Goal: Information Seeking & Learning: Learn about a topic

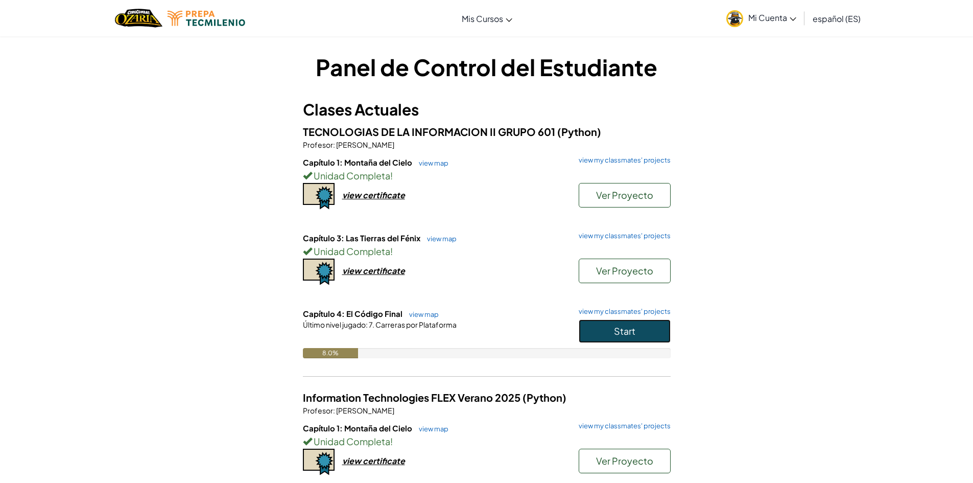
click at [619, 325] on span "Start" at bounding box center [624, 331] width 21 height 12
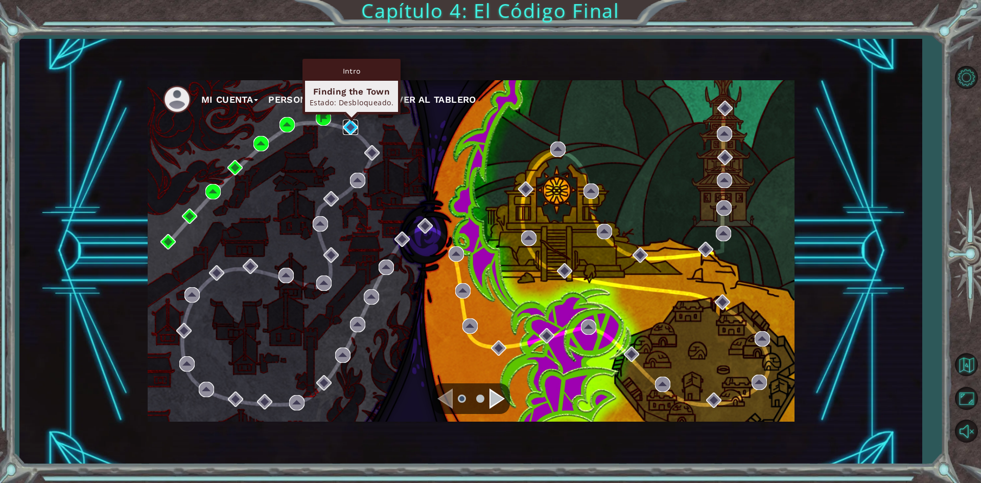
click at [353, 127] on img at bounding box center [350, 127] width 15 height 15
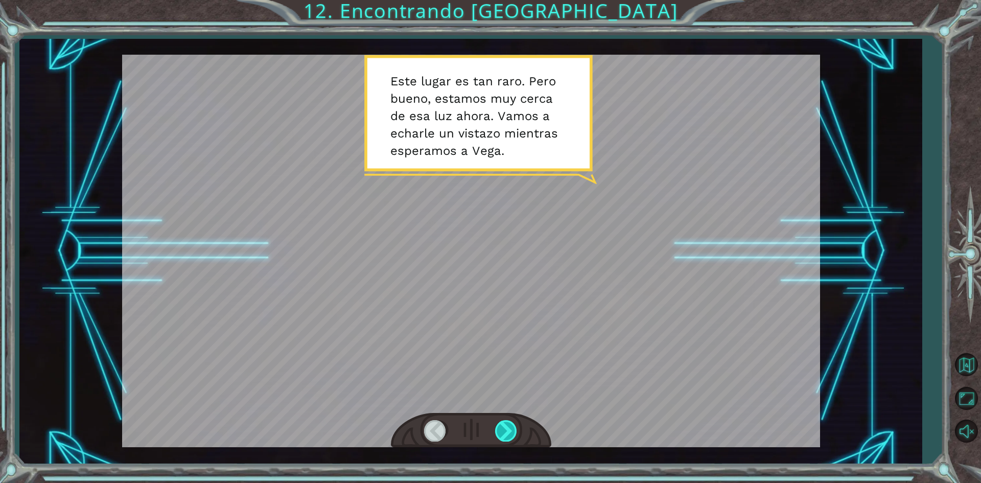
click at [513, 427] on div at bounding box center [506, 430] width 23 height 21
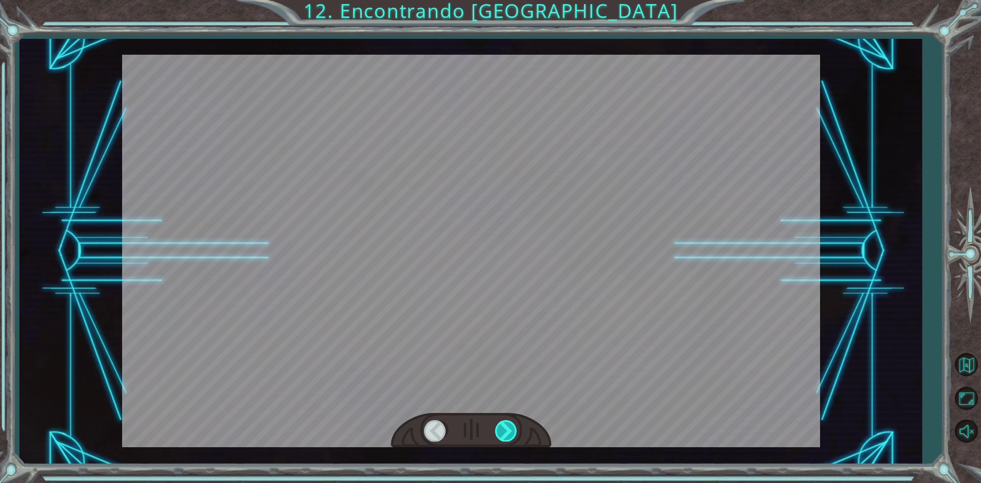
click at [513, 427] on div at bounding box center [506, 430] width 23 height 21
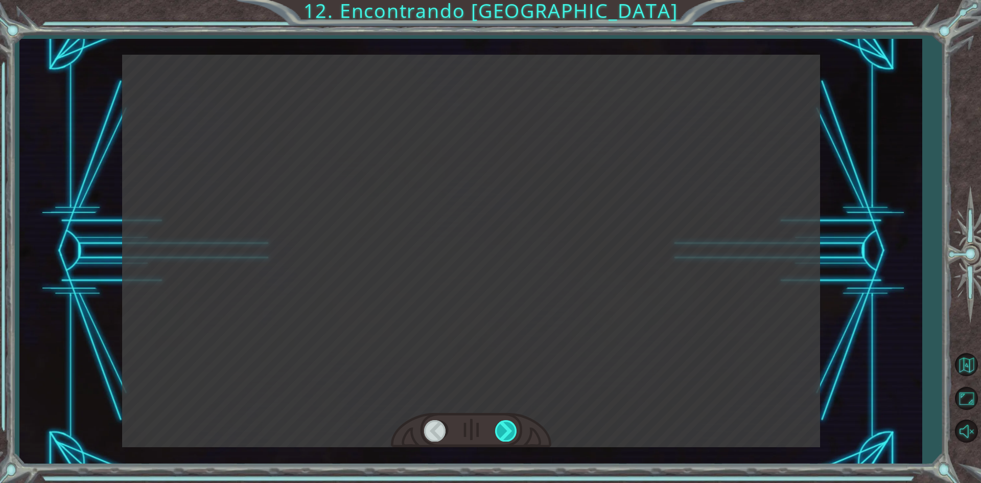
click at [513, 427] on div at bounding box center [506, 430] width 23 height 21
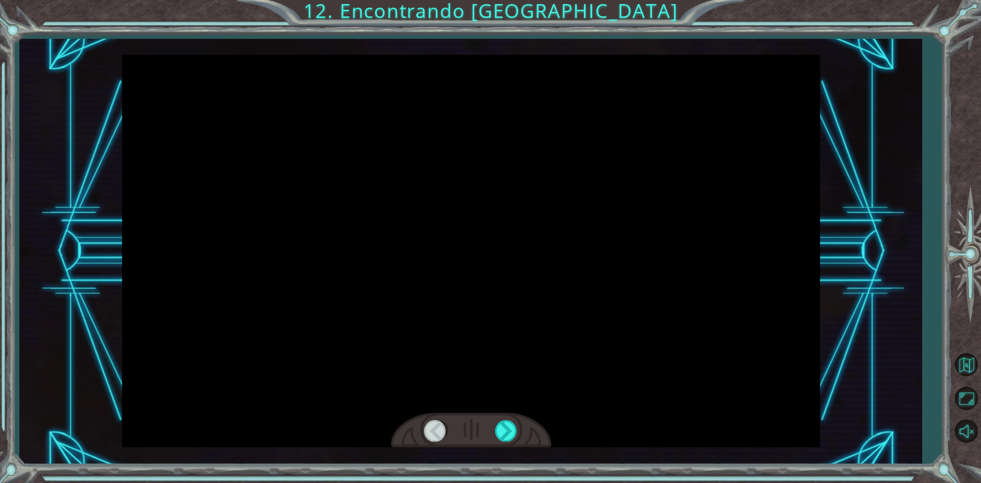
click at [521, 427] on div at bounding box center [471, 430] width 160 height 35
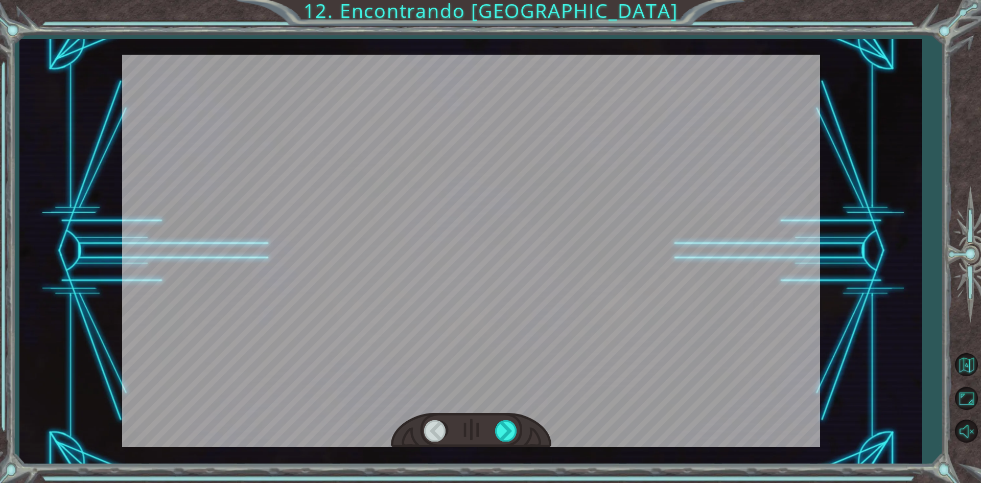
click at [521, 427] on div at bounding box center [471, 430] width 160 height 35
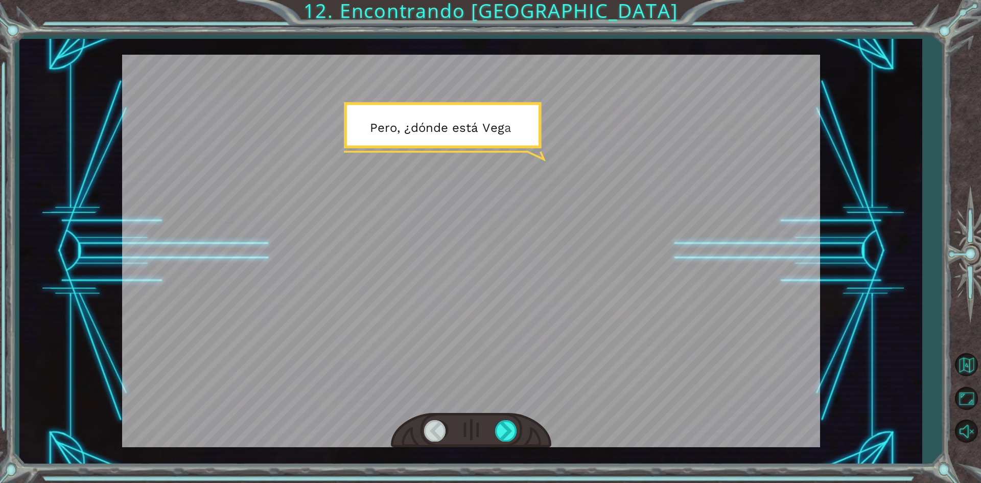
click at [521, 427] on div at bounding box center [471, 430] width 160 height 35
click at [512, 433] on div at bounding box center [506, 430] width 23 height 21
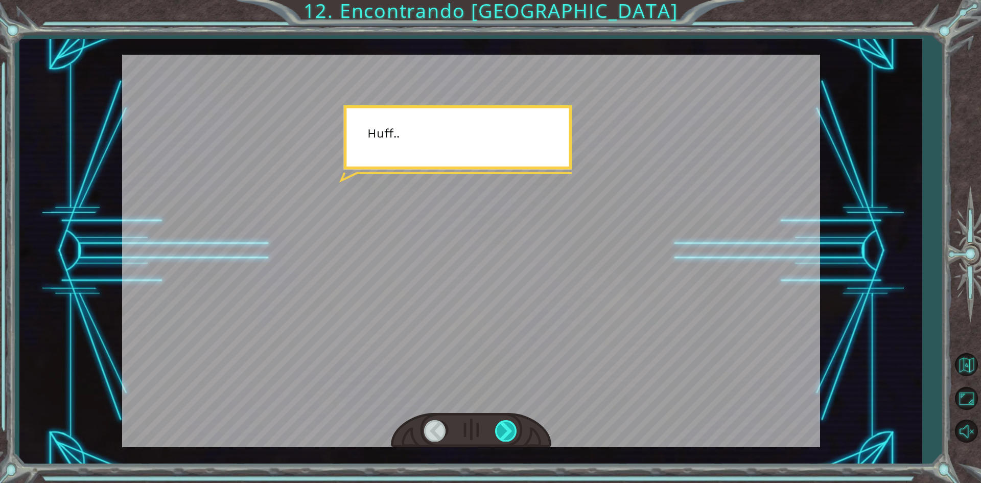
click at [512, 433] on div at bounding box center [506, 430] width 23 height 21
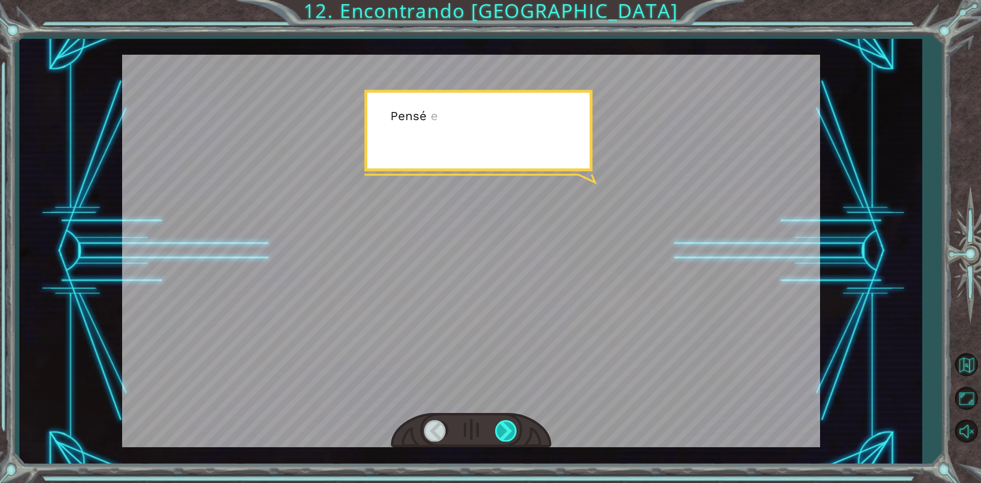
click at [512, 433] on div at bounding box center [506, 430] width 23 height 21
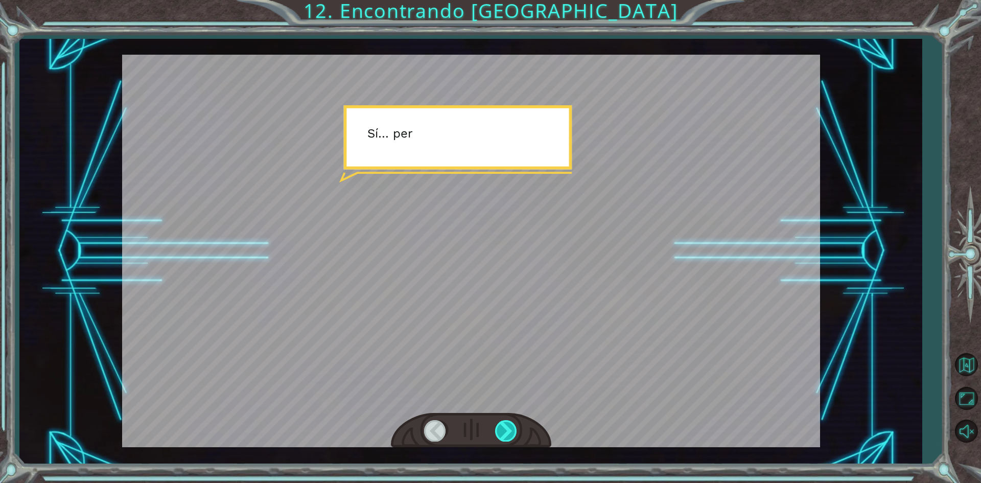
click at [512, 433] on div at bounding box center [506, 430] width 23 height 21
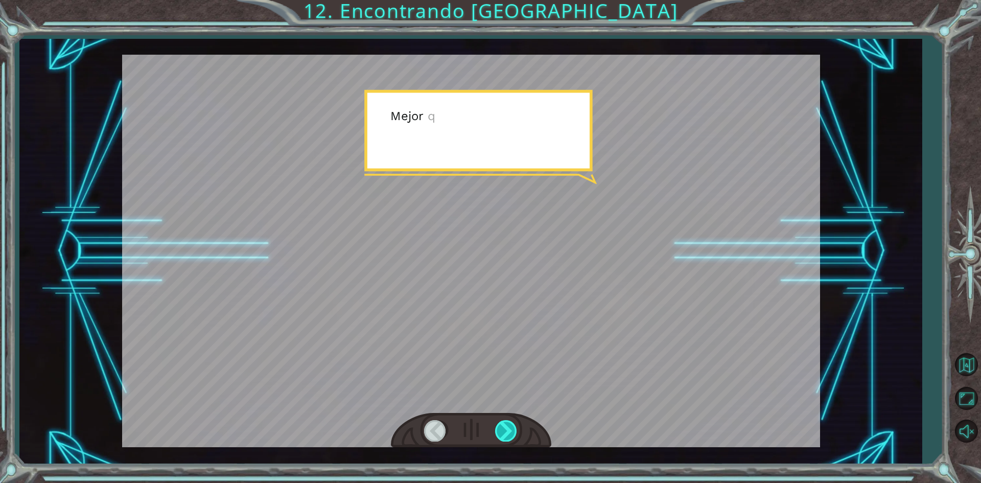
click at [512, 433] on div at bounding box center [506, 430] width 23 height 21
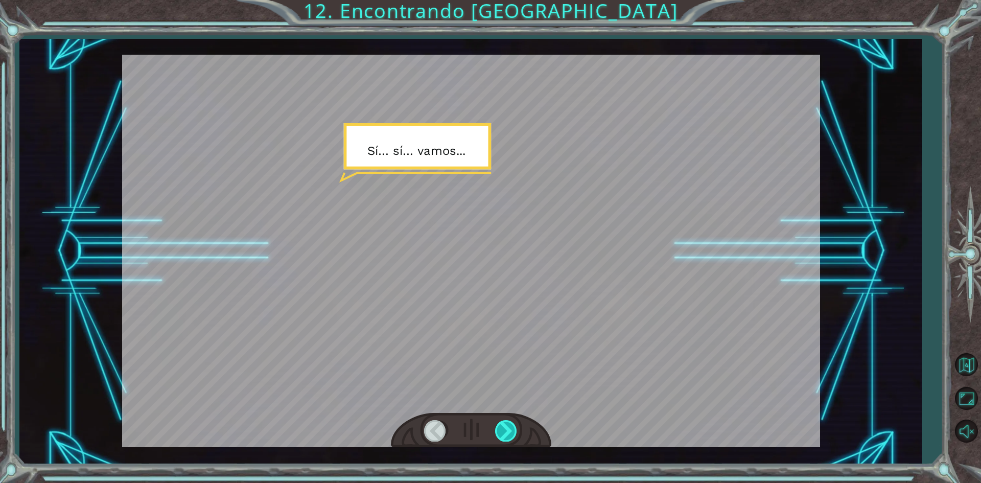
click at [512, 433] on div at bounding box center [506, 430] width 23 height 21
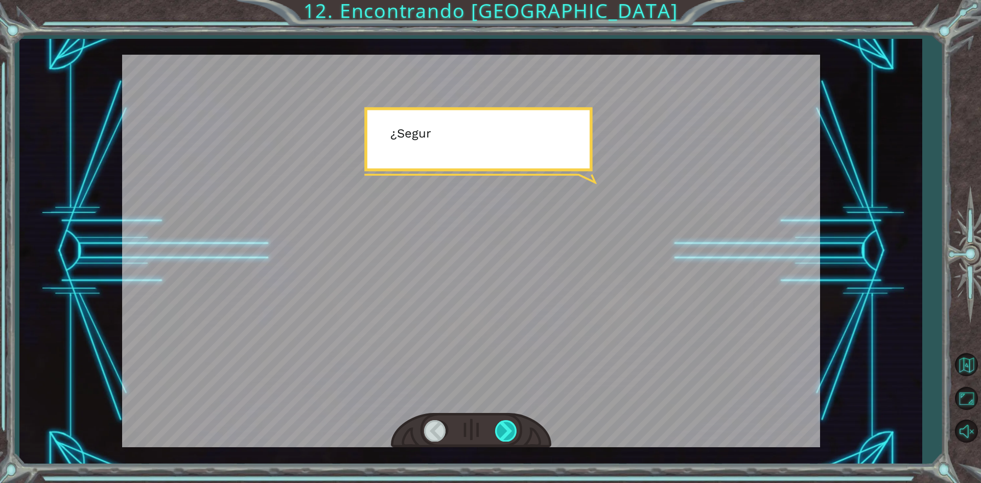
click at [512, 433] on div at bounding box center [506, 430] width 23 height 21
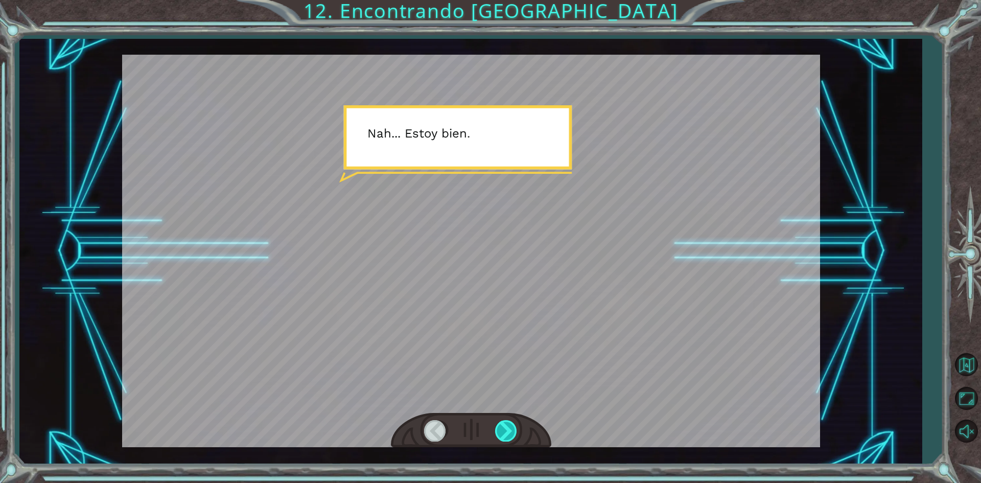
click at [512, 433] on div at bounding box center [506, 430] width 23 height 21
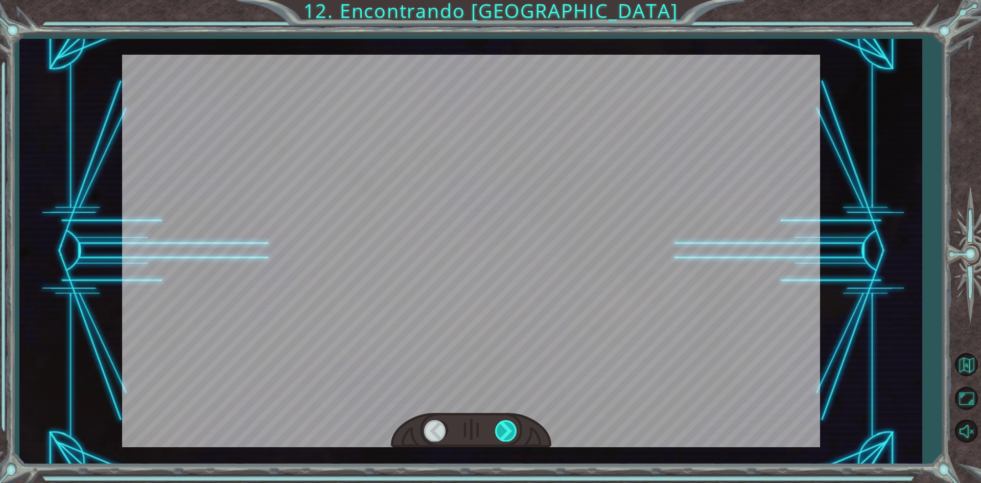
click at [512, 433] on div at bounding box center [506, 430] width 23 height 21
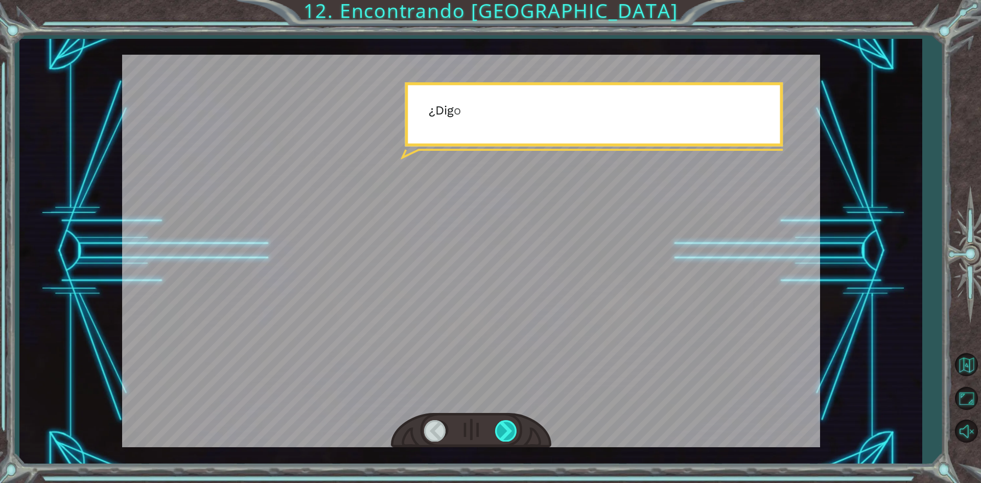
click at [512, 433] on div at bounding box center [506, 430] width 23 height 21
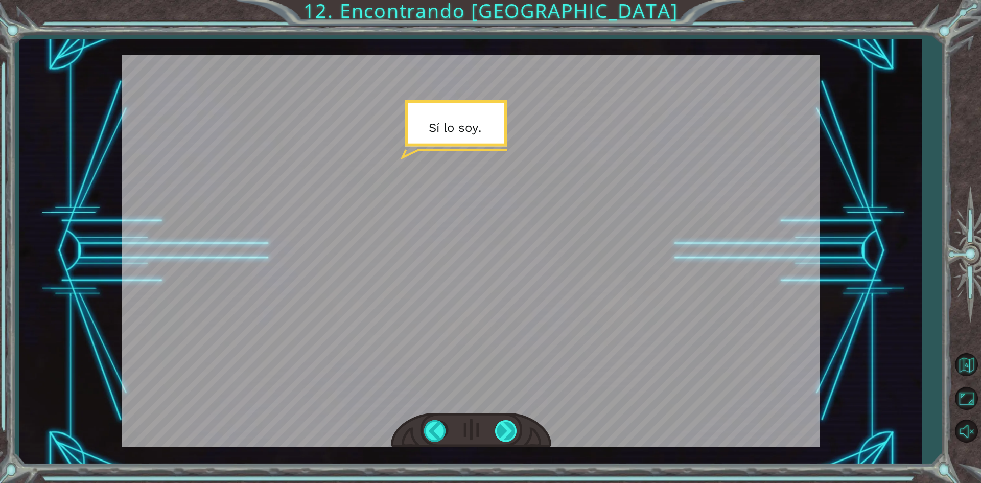
click at [512, 433] on div at bounding box center [506, 430] width 23 height 21
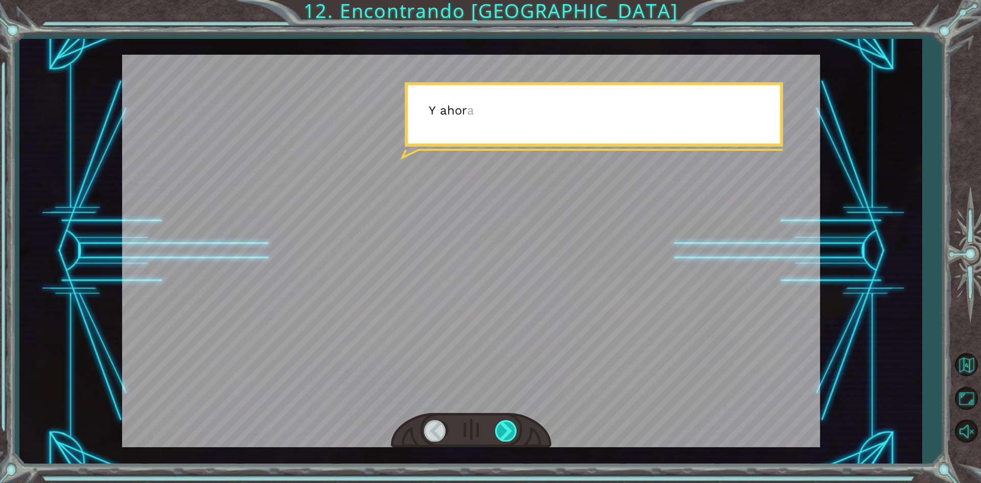
click at [512, 433] on div at bounding box center [506, 430] width 23 height 21
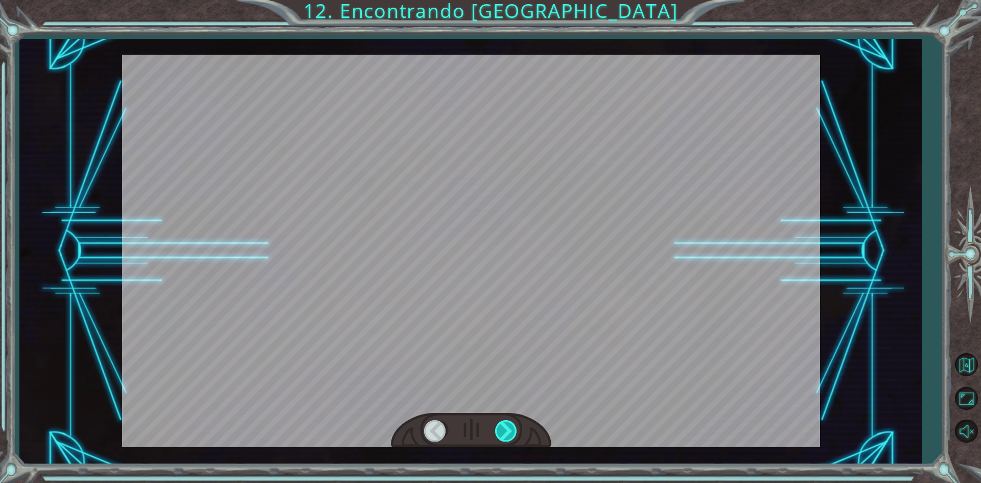
click at [512, 433] on div at bounding box center [506, 430] width 23 height 21
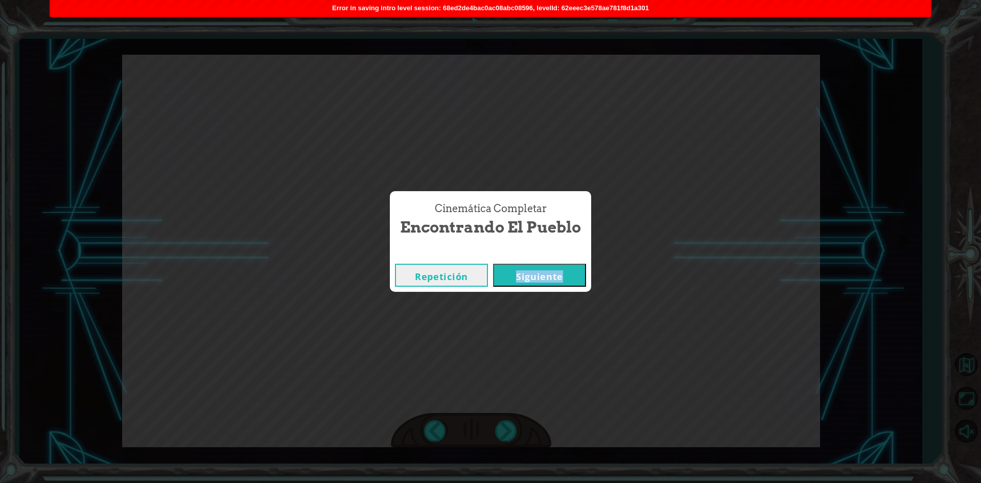
click at [576, 291] on div "Repetición Siguiente" at bounding box center [490, 275] width 201 height 33
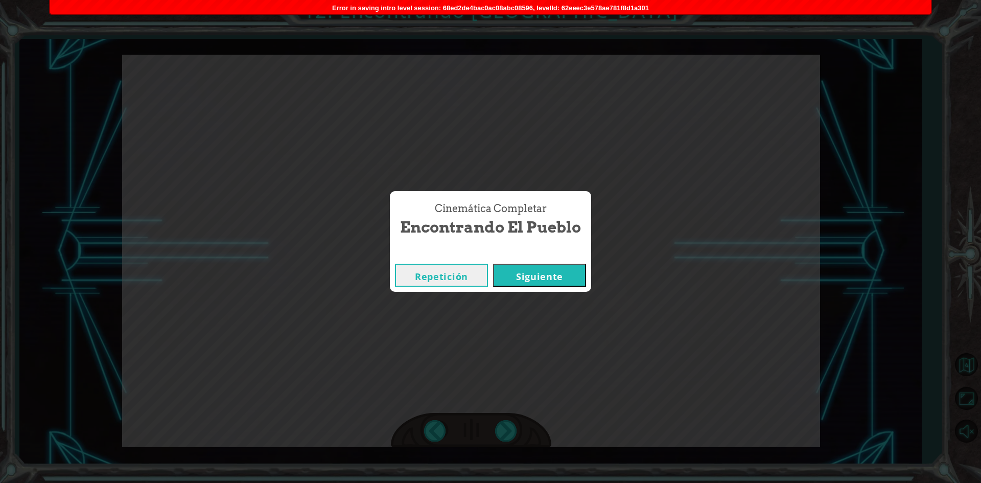
click at [553, 283] on button "Siguiente" at bounding box center [539, 275] width 93 height 23
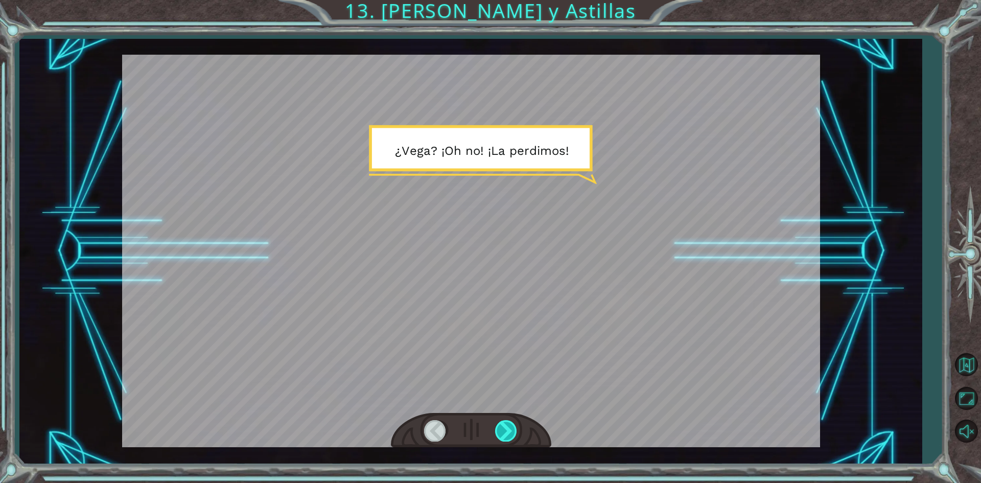
click at [502, 437] on div at bounding box center [506, 430] width 23 height 21
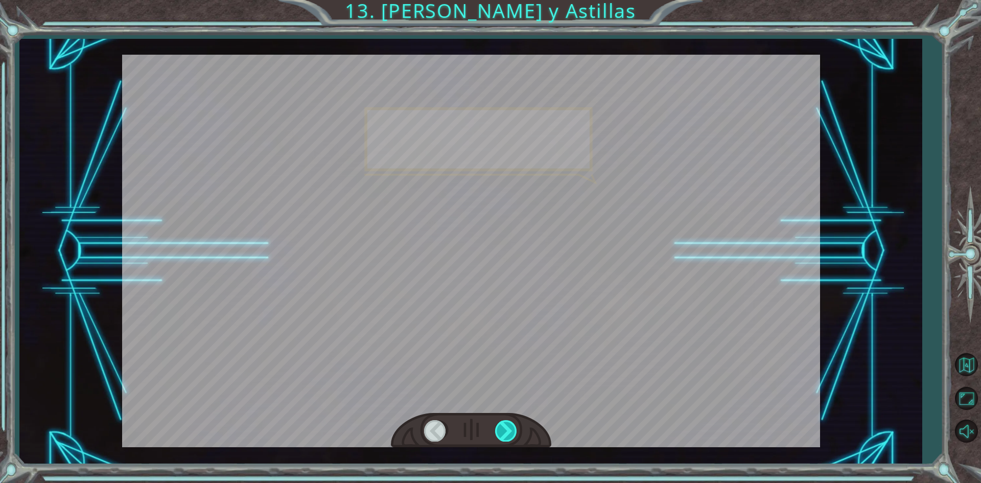
click at [502, 437] on div at bounding box center [506, 430] width 23 height 21
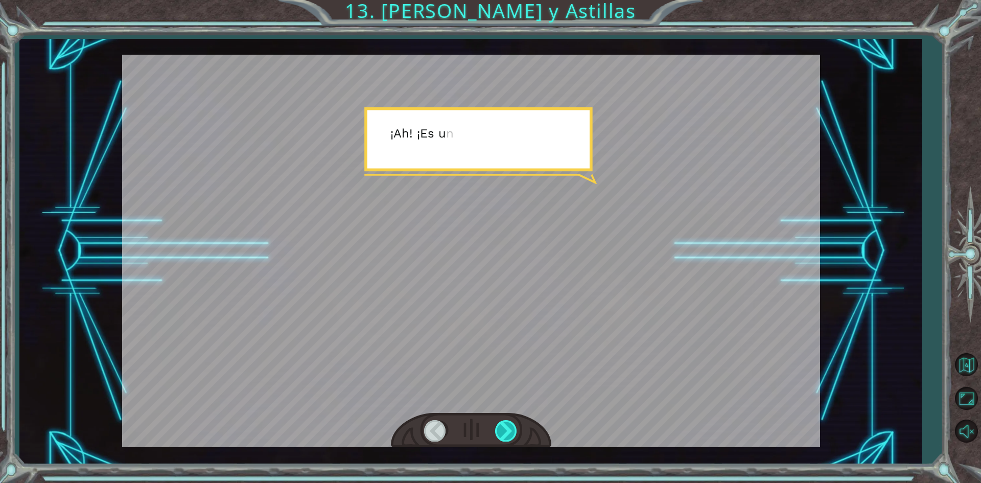
click at [502, 437] on div at bounding box center [506, 430] width 23 height 21
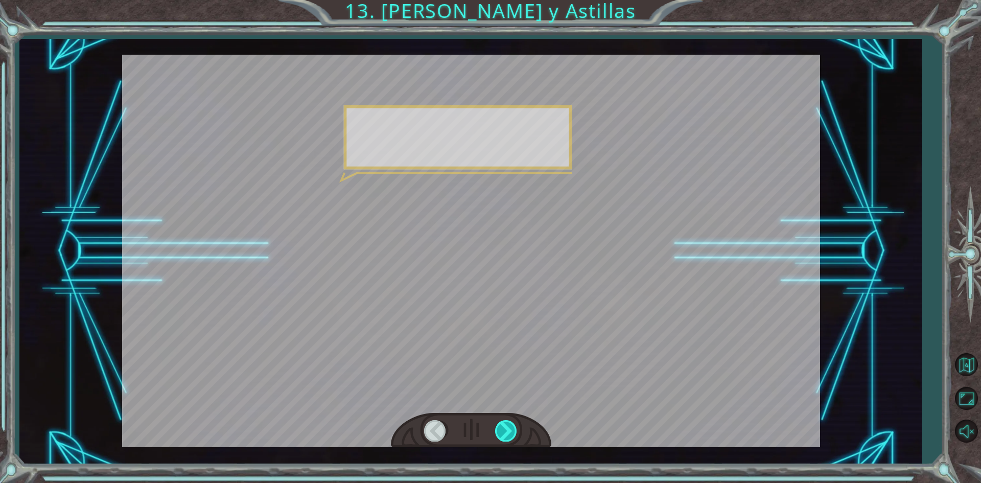
click at [502, 437] on div at bounding box center [506, 430] width 23 height 21
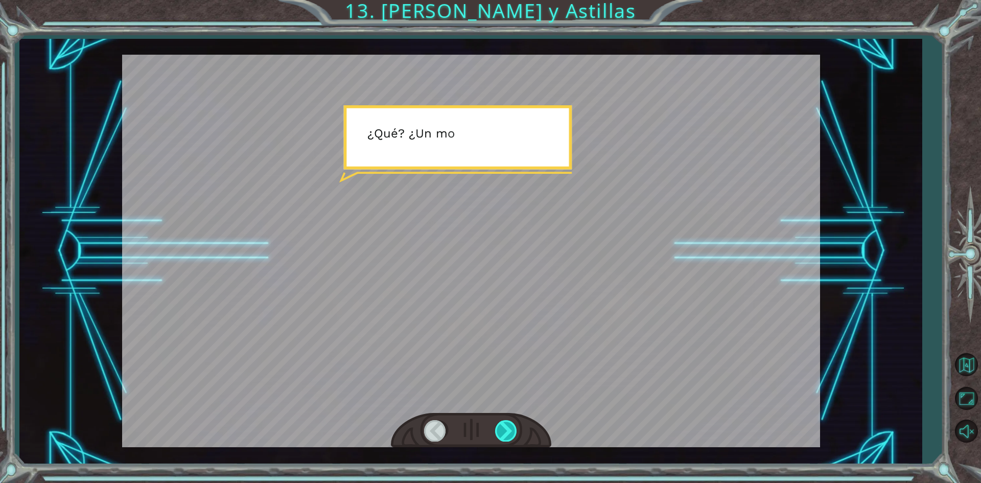
click at [502, 437] on div at bounding box center [506, 430] width 23 height 21
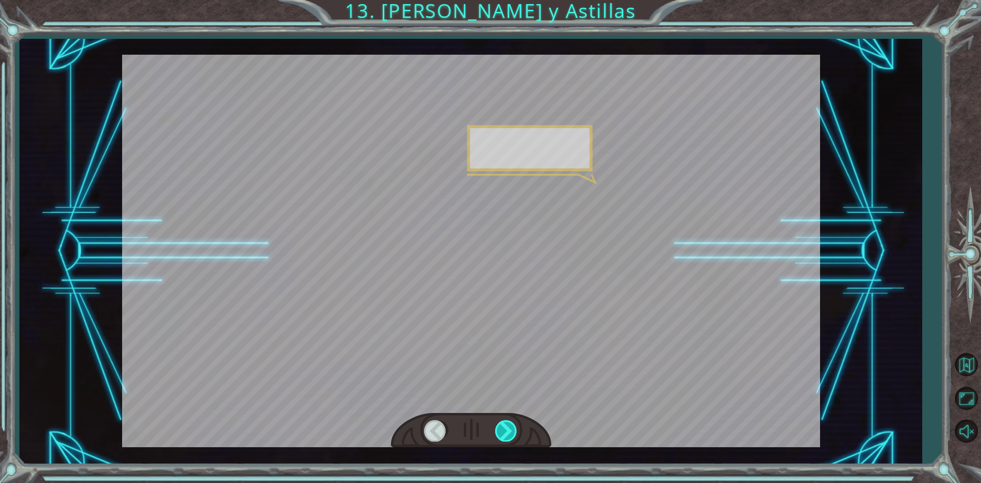
click at [502, 437] on div at bounding box center [506, 430] width 23 height 21
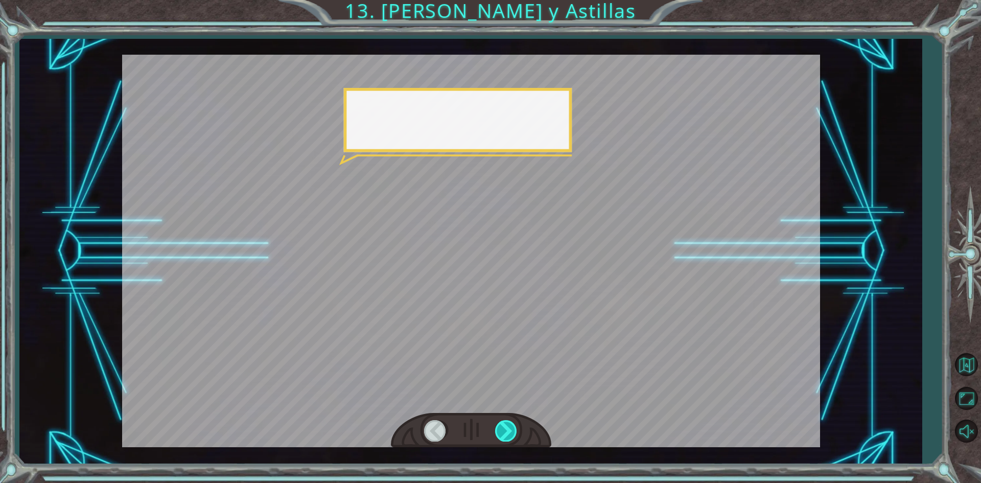
click at [502, 437] on div at bounding box center [506, 430] width 23 height 21
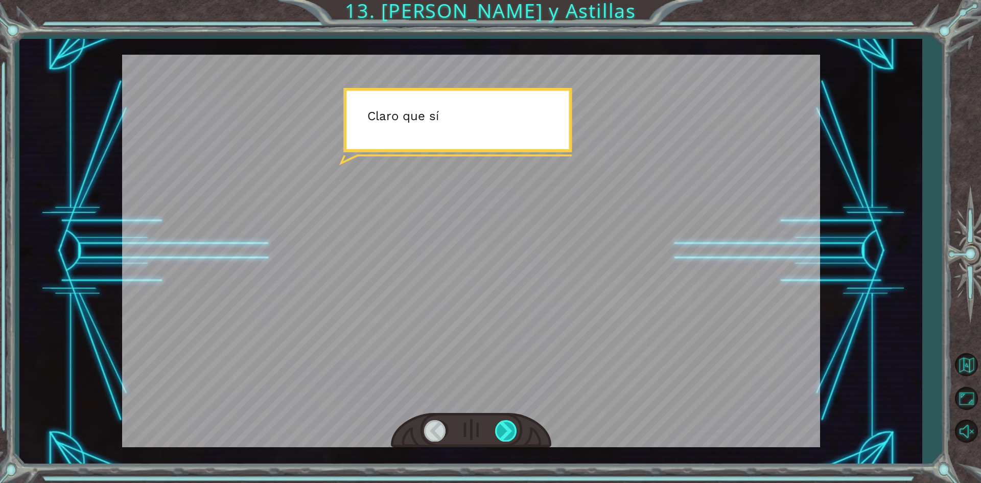
click at [502, 437] on div at bounding box center [506, 430] width 23 height 21
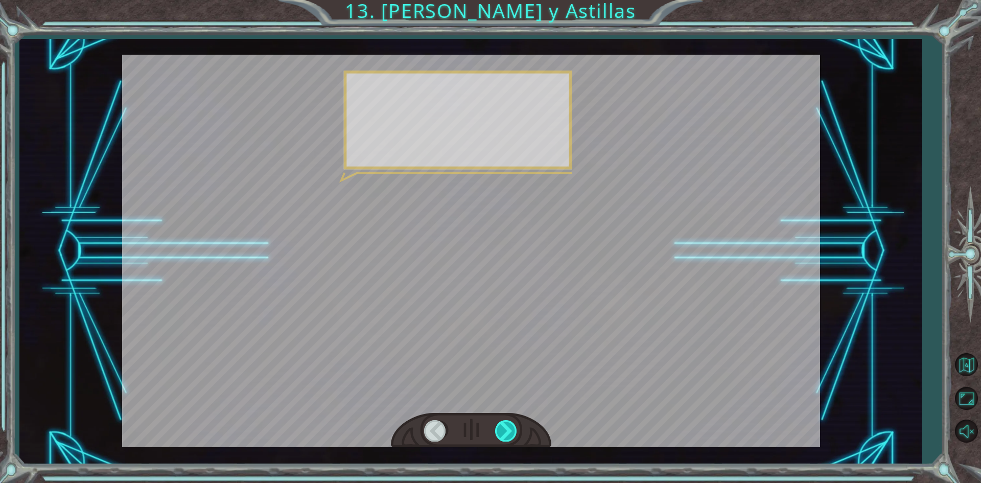
click at [502, 437] on div at bounding box center [506, 430] width 23 height 21
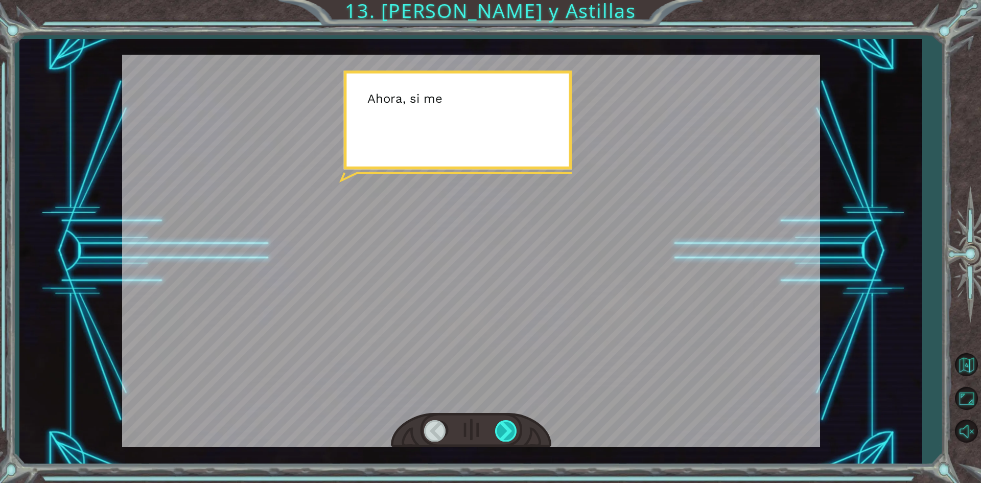
click at [502, 437] on div at bounding box center [506, 430] width 23 height 21
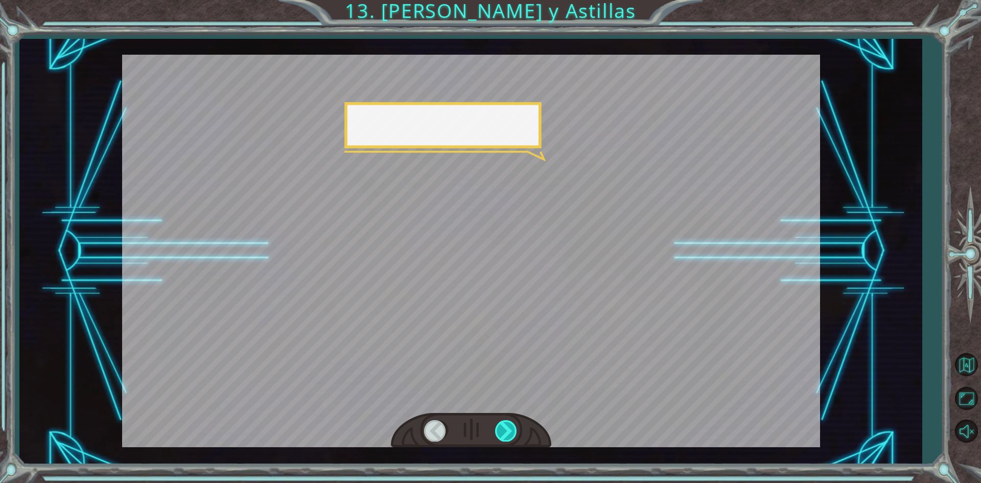
click at [502, 437] on div at bounding box center [506, 430] width 23 height 21
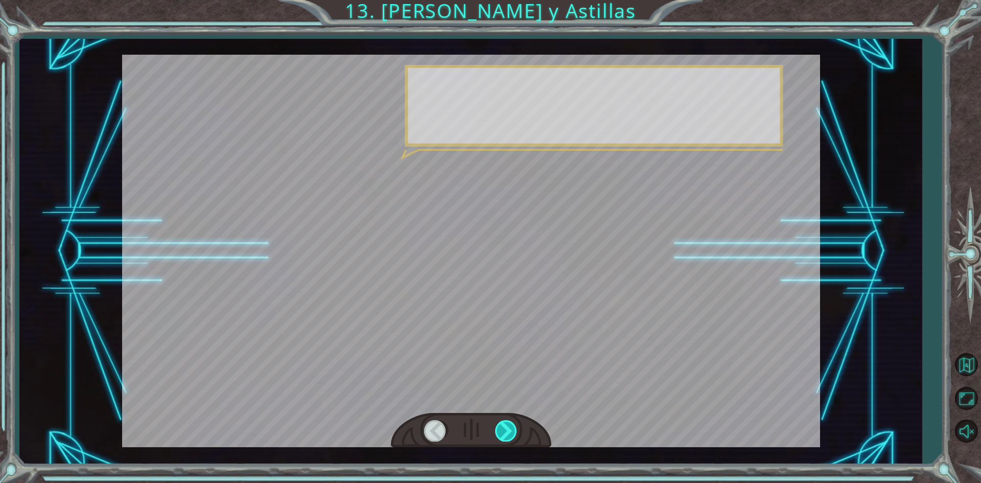
click at [502, 437] on div at bounding box center [506, 430] width 23 height 21
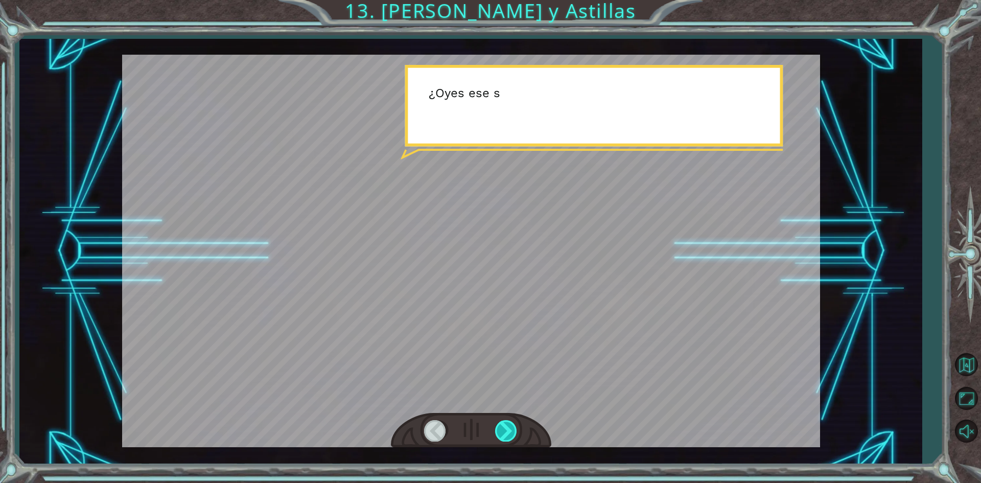
click at [502, 437] on div at bounding box center [506, 430] width 23 height 21
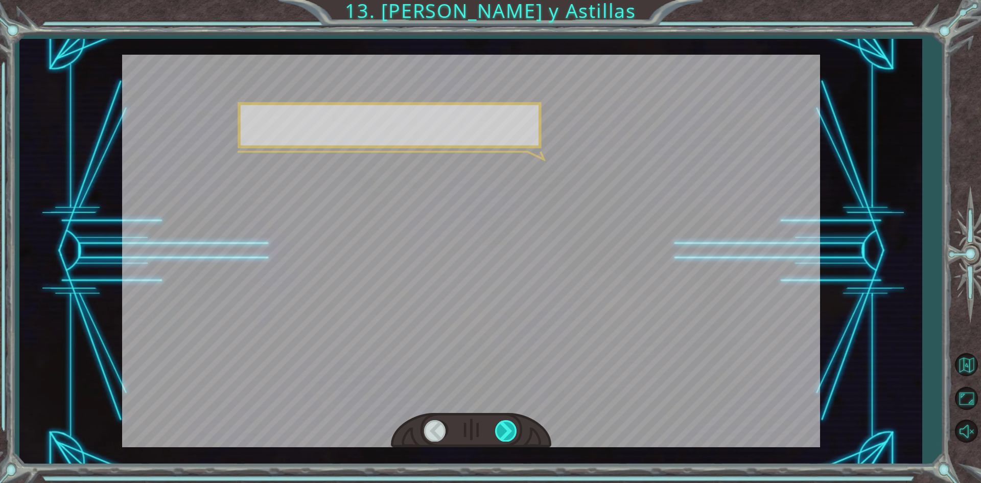
click at [502, 437] on div at bounding box center [506, 430] width 23 height 21
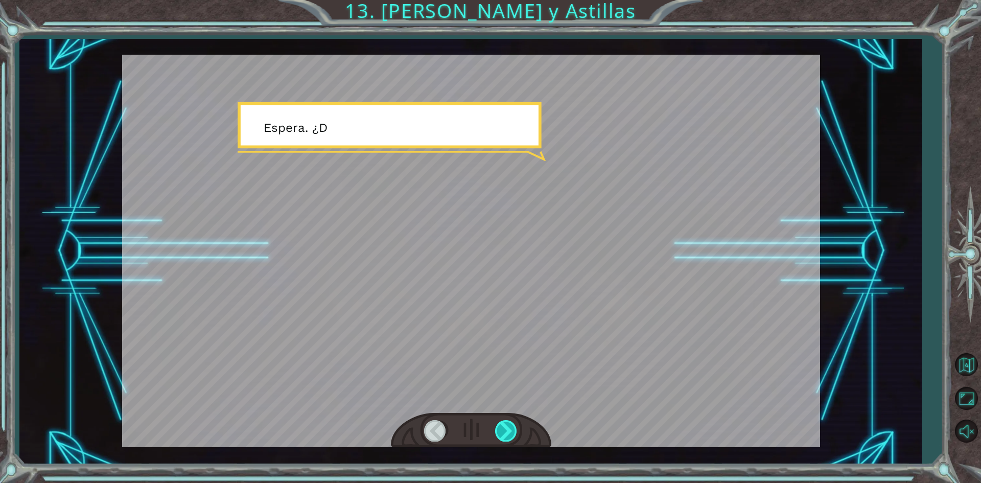
click at [502, 437] on div at bounding box center [506, 430] width 23 height 21
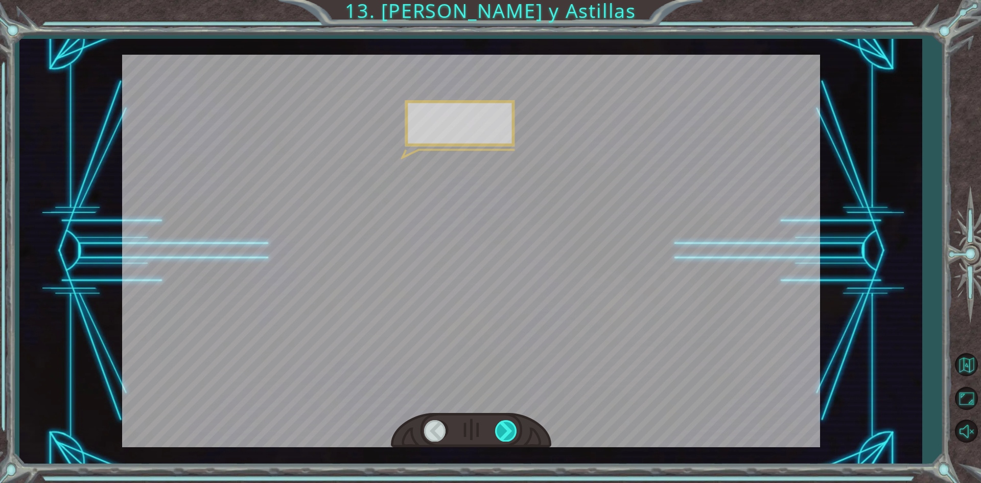
click at [502, 437] on div at bounding box center [506, 430] width 23 height 21
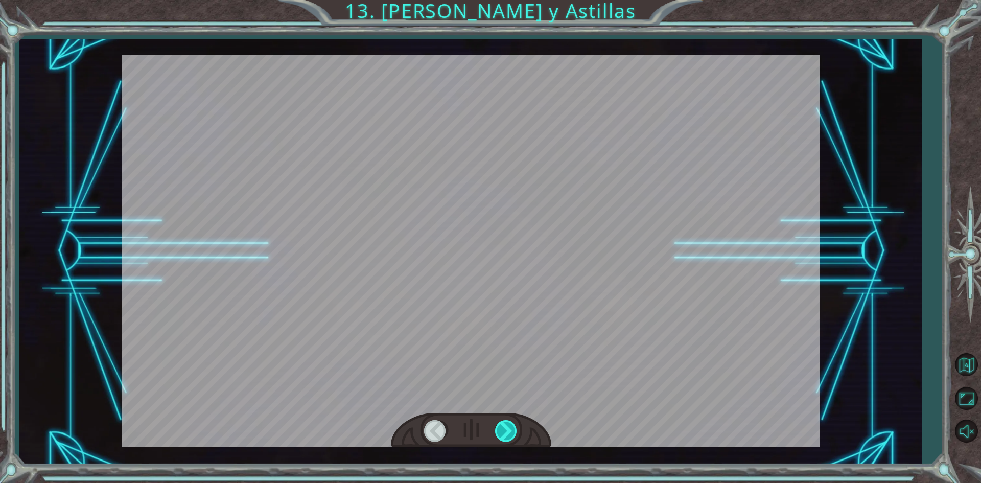
click at [502, 437] on div at bounding box center [506, 430] width 23 height 21
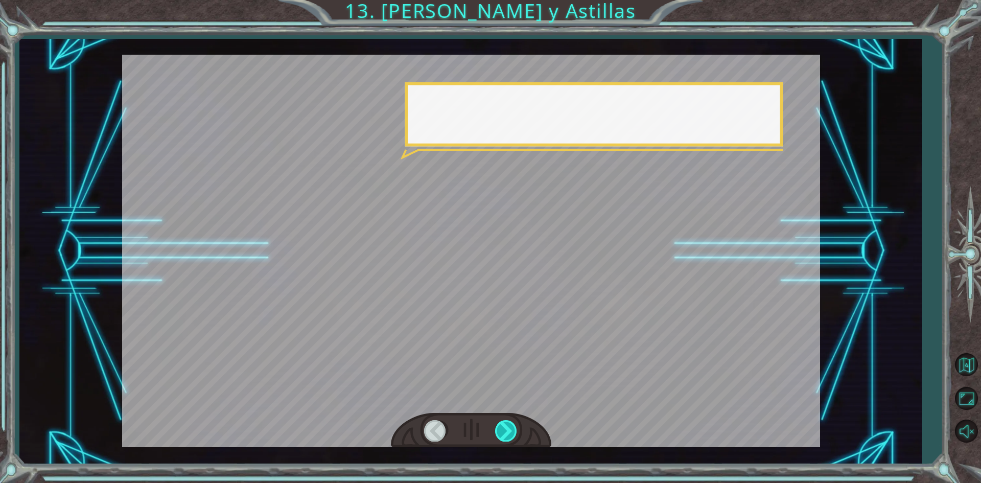
click at [502, 437] on div at bounding box center [506, 430] width 23 height 21
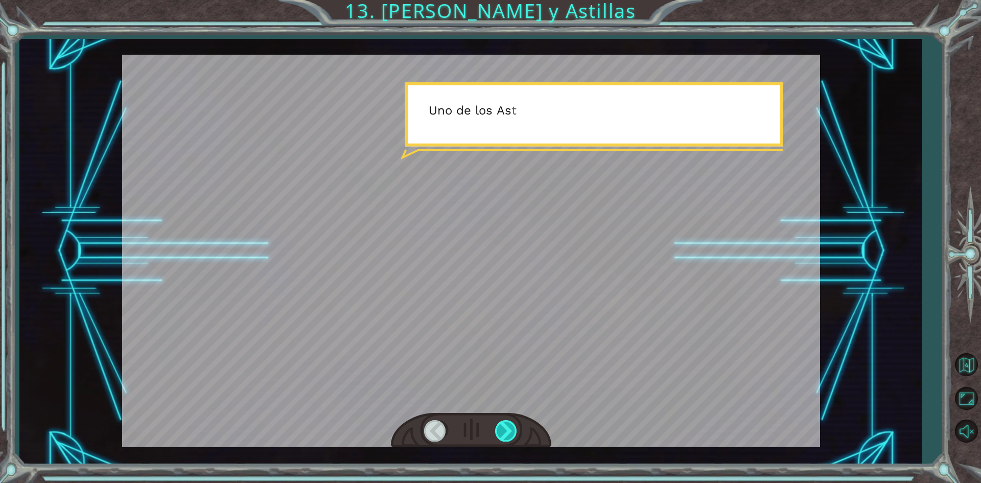
click at [502, 437] on div at bounding box center [506, 430] width 23 height 21
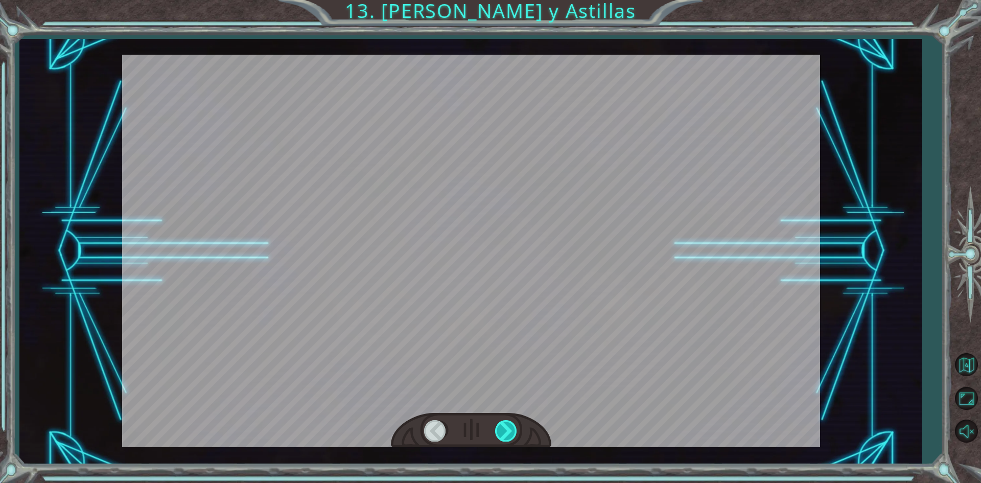
click at [502, 437] on div at bounding box center [506, 430] width 23 height 21
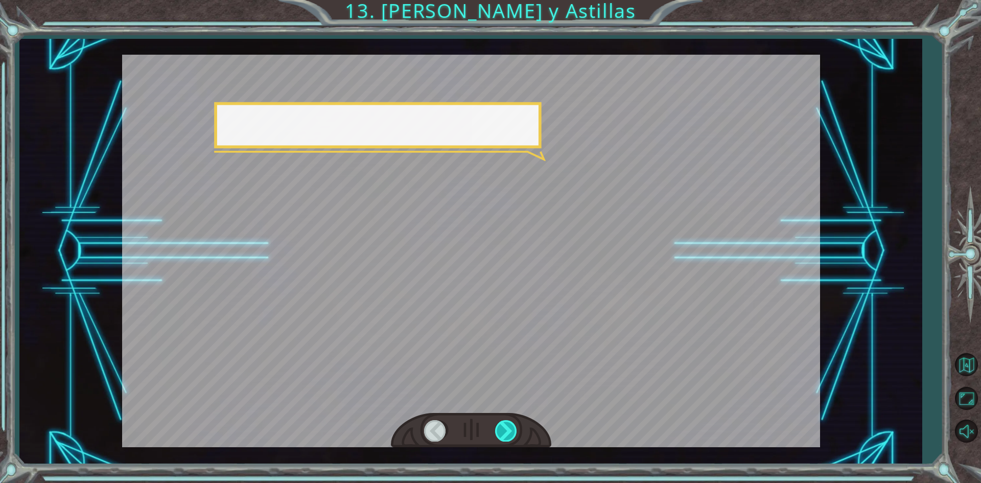
click at [502, 437] on div at bounding box center [506, 430] width 23 height 21
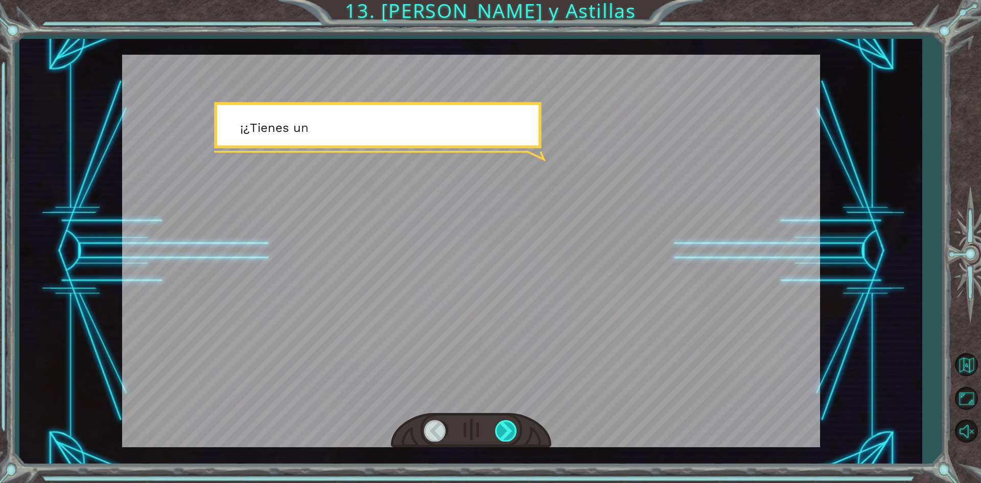
click at [502, 437] on div at bounding box center [506, 430] width 23 height 21
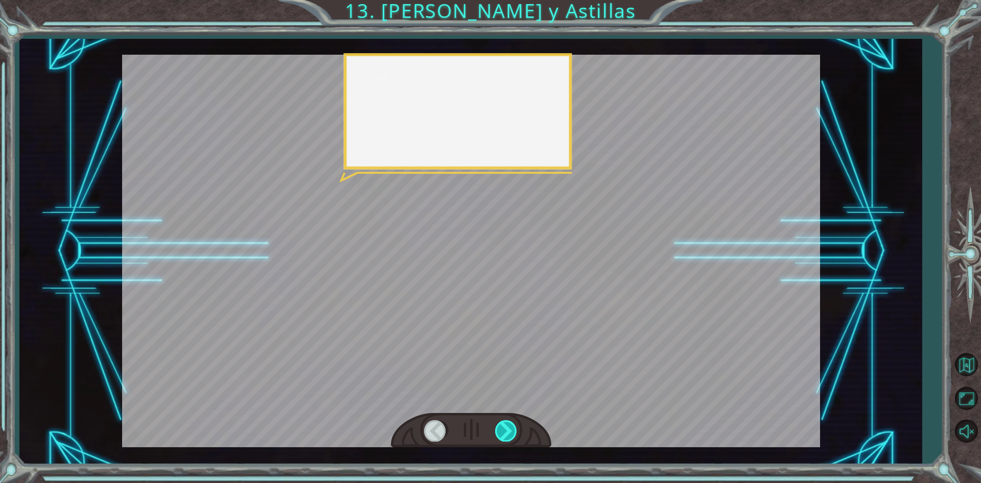
click at [502, 437] on div at bounding box center [506, 430] width 23 height 21
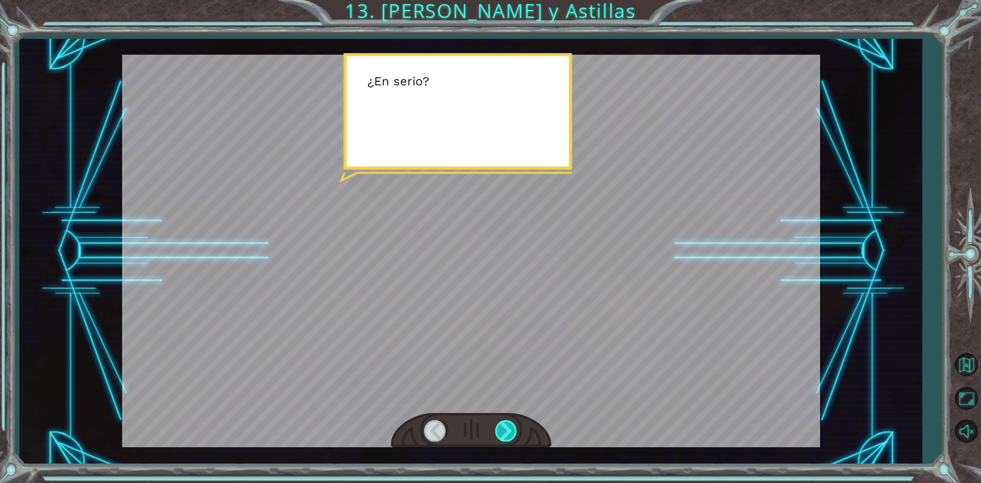
click at [502, 437] on div at bounding box center [506, 430] width 23 height 21
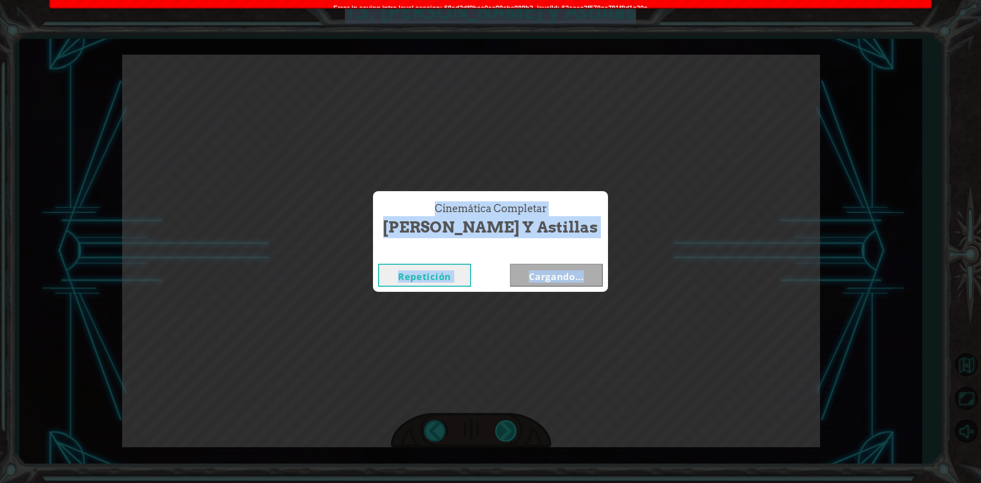
click at [502, 437] on div "Cinemática Completar De Tengshe y Astillas Repetición Cargando..." at bounding box center [490, 241] width 981 height 483
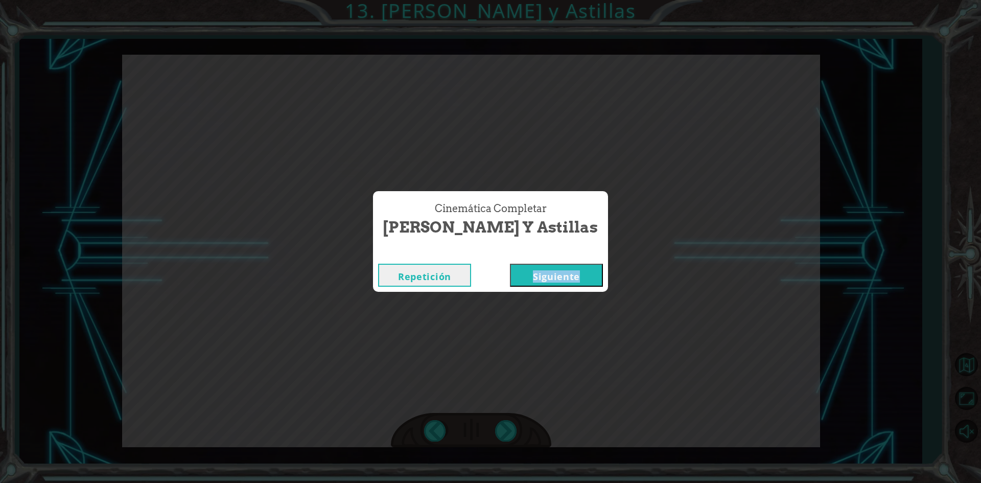
click at [566, 281] on button "Siguiente" at bounding box center [556, 275] width 93 height 23
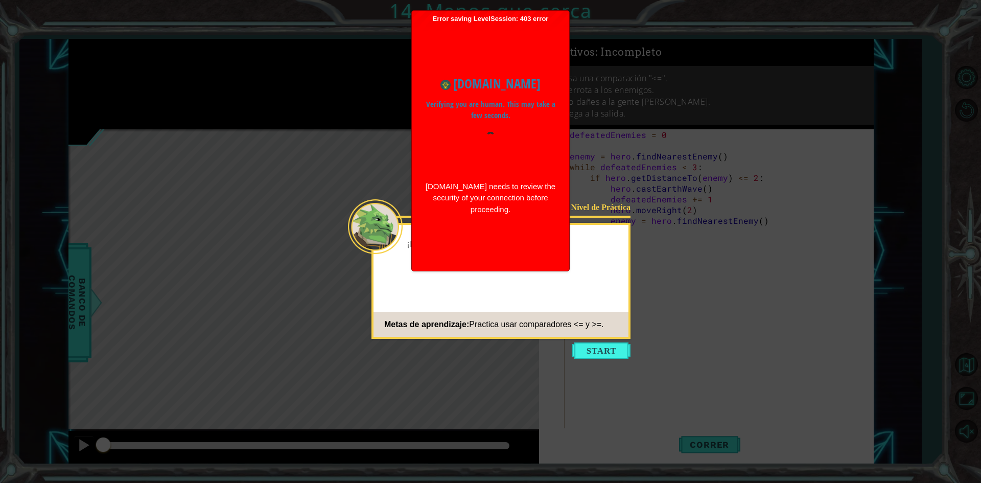
drag, startPoint x: 596, startPoint y: 347, endPoint x: 586, endPoint y: 350, distance: 10.3
click at [588, 350] on button "Start" at bounding box center [601, 350] width 58 height 16
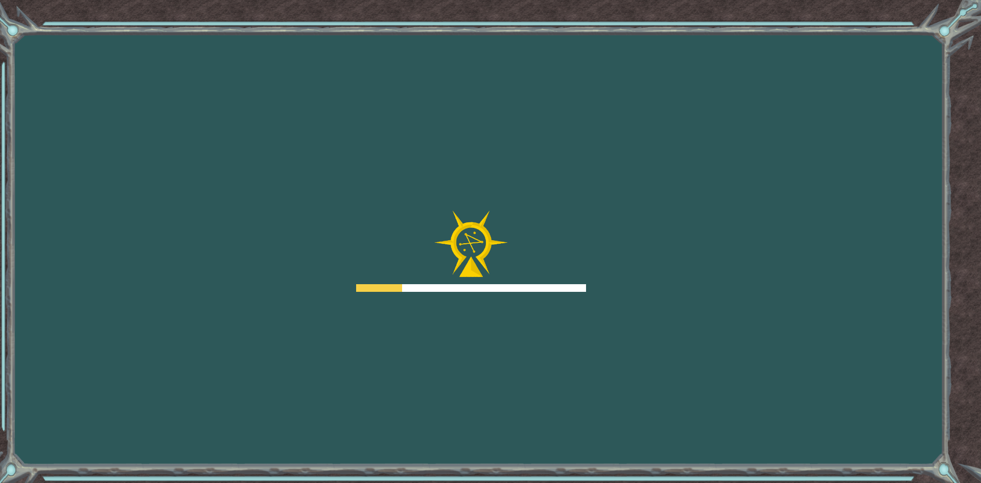
click at [505, 281] on div at bounding box center [471, 251] width 230 height 82
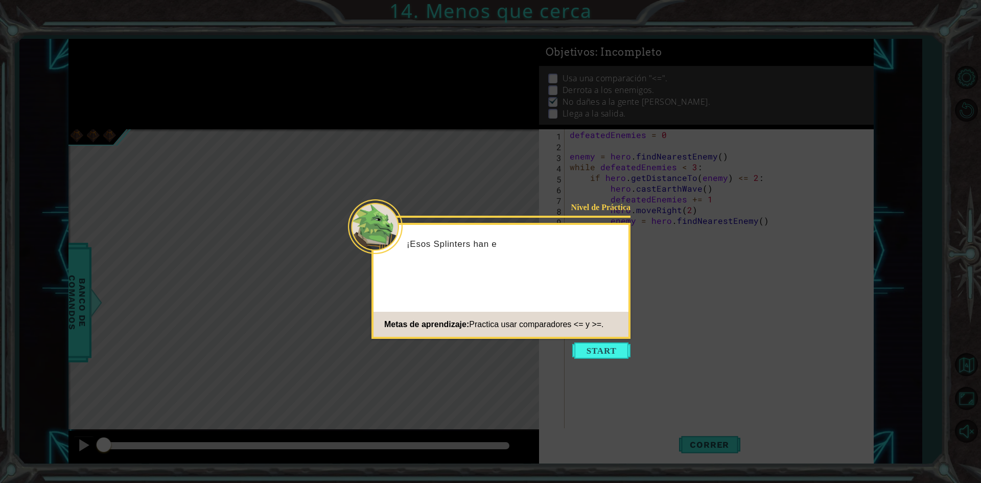
click at [600, 355] on button "Start" at bounding box center [601, 350] width 58 height 16
